Goal: Check status: Check status

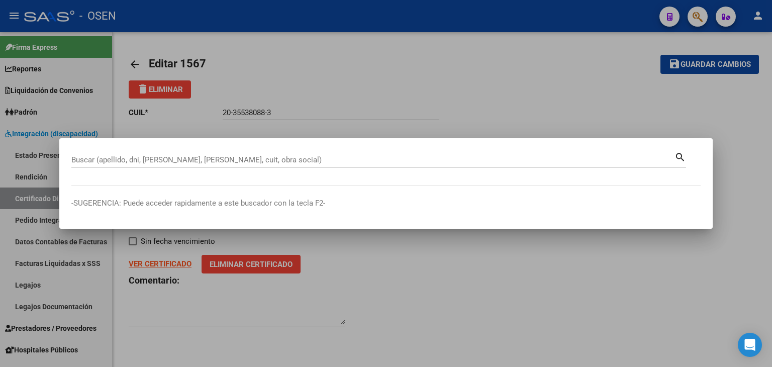
paste input "57337283"
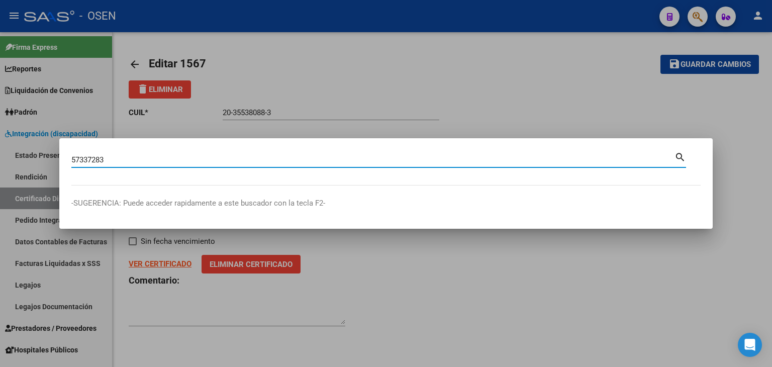
type input "57337283"
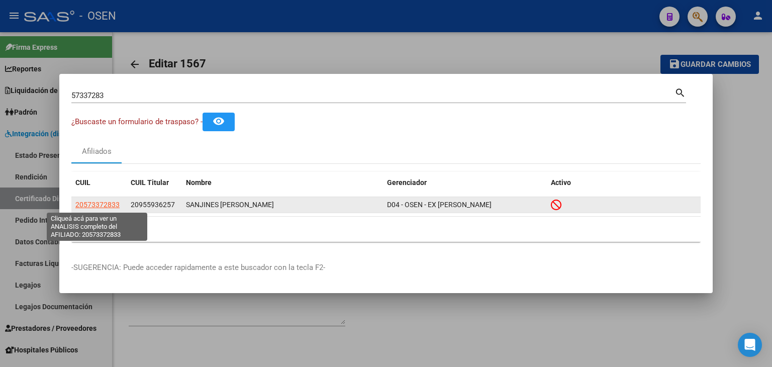
click at [103, 206] on span "20573372833" at bounding box center [97, 204] width 44 height 8
type textarea "20573372833"
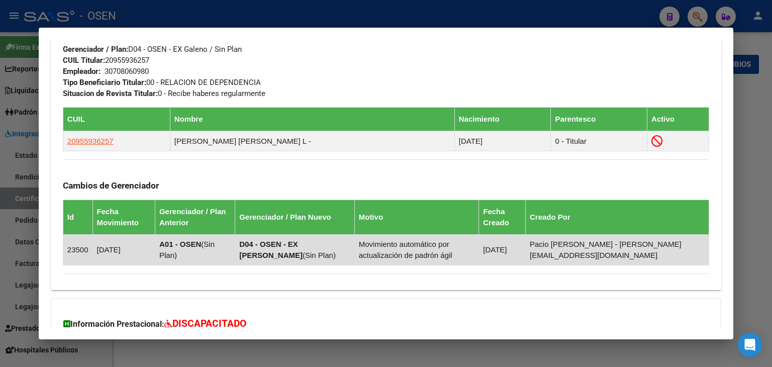
scroll to position [637, 0]
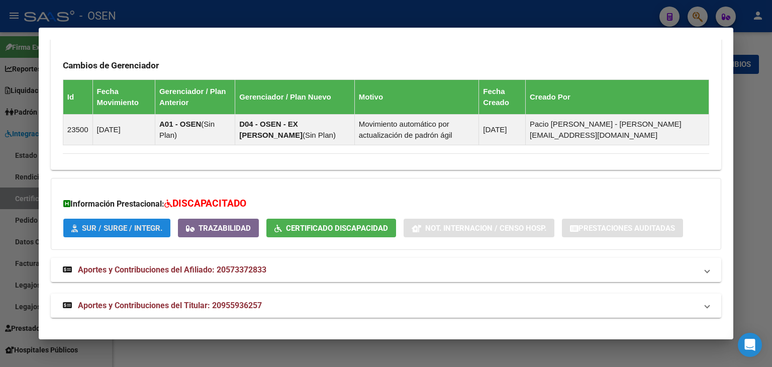
click at [155, 227] on span "SUR / SURGE / INTEGR." at bounding box center [122, 228] width 80 height 9
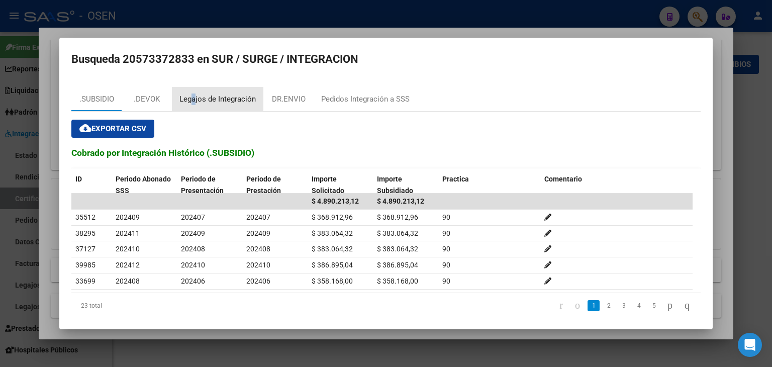
click at [195, 98] on div "Legajos de Integración" at bounding box center [217, 99] width 76 height 12
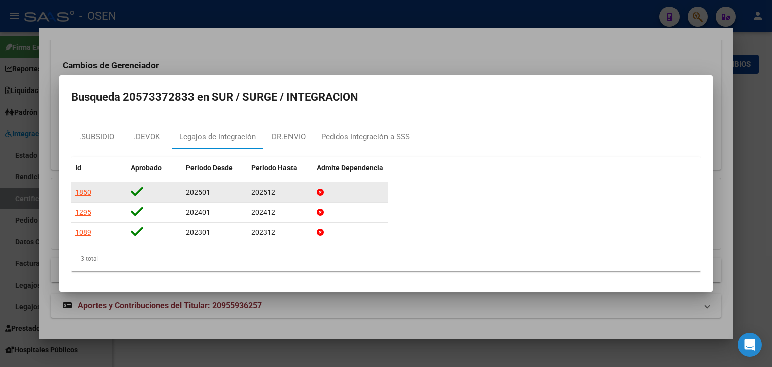
click at [85, 189] on div "1850" at bounding box center [83, 192] width 16 height 12
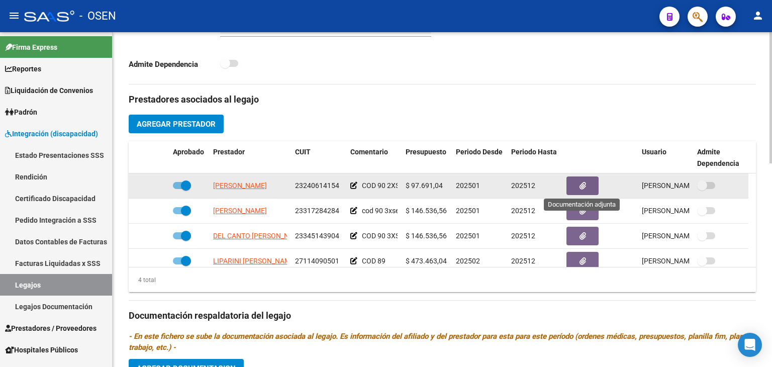
click at [590, 183] on button "button" at bounding box center [582, 185] width 32 height 19
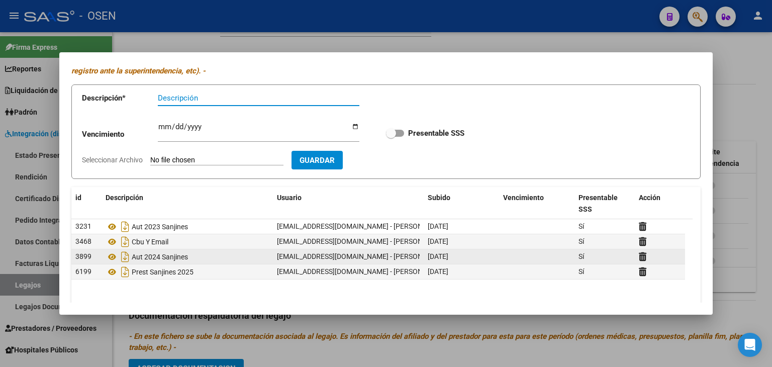
scroll to position [82, 0]
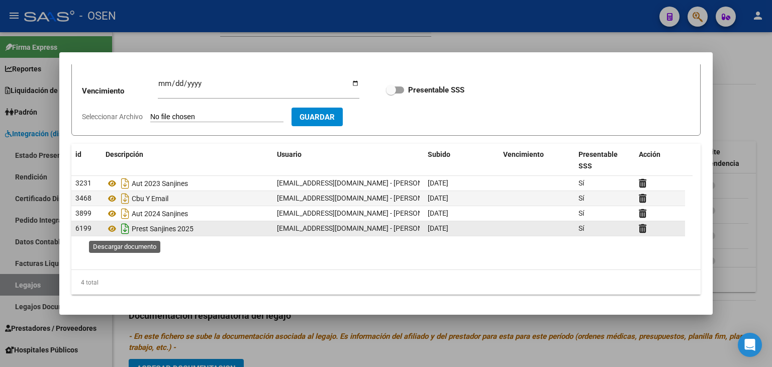
click at [128, 230] on icon "Descargar documento" at bounding box center [125, 229] width 13 height 16
click at [203, 40] on div at bounding box center [386, 183] width 772 height 367
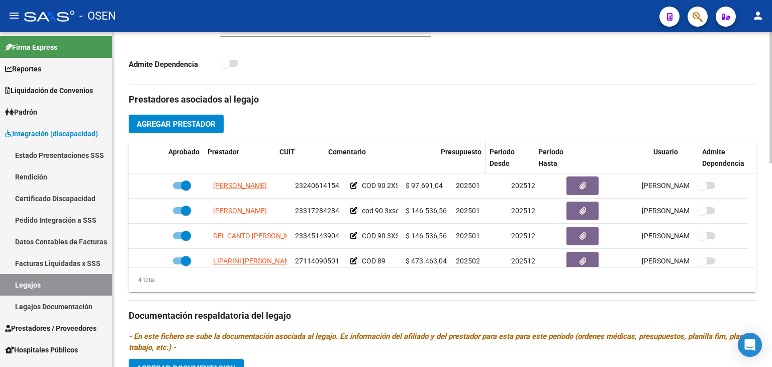
drag, startPoint x: 398, startPoint y: 159, endPoint x: 480, endPoint y: 169, distance: 83.0
click at [480, 169] on div "Aprobado Prestador CUIT Comentario Presupuesto Periodo Desde Periodo Hasta Usua…" at bounding box center [439, 157] width 620 height 33
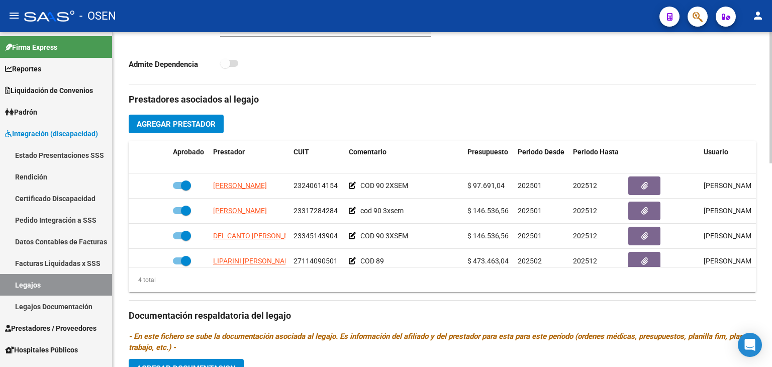
scroll to position [18, 0]
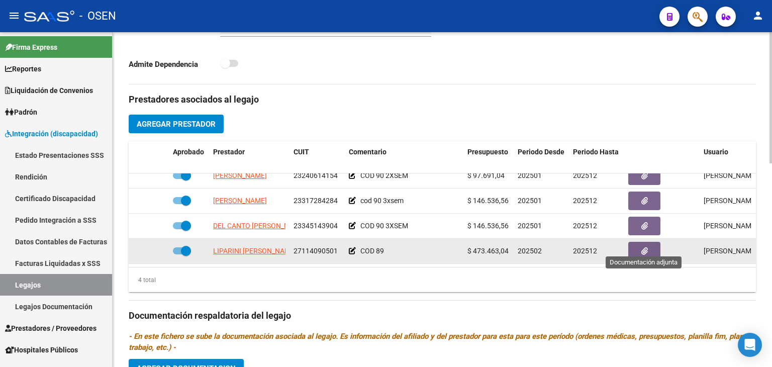
click at [646, 248] on span "button" at bounding box center [644, 251] width 7 height 9
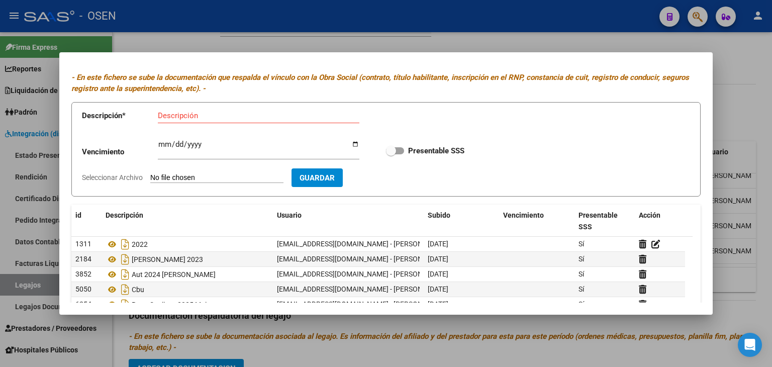
scroll to position [82, 0]
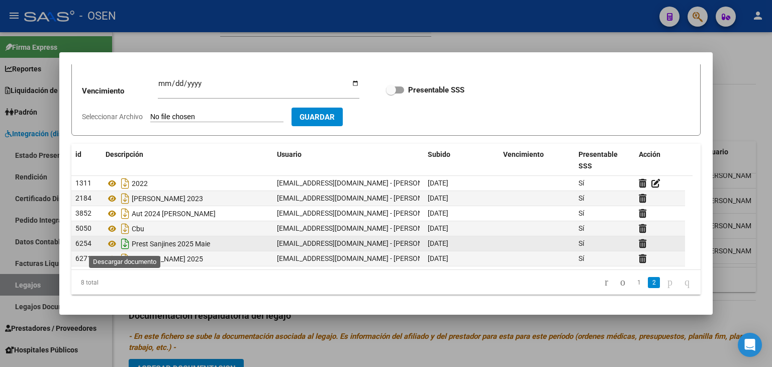
click at [125, 242] on icon "Descargar documento" at bounding box center [125, 244] width 13 height 16
click at [179, 42] on div at bounding box center [386, 183] width 772 height 367
